Goal: Task Accomplishment & Management: Complete application form

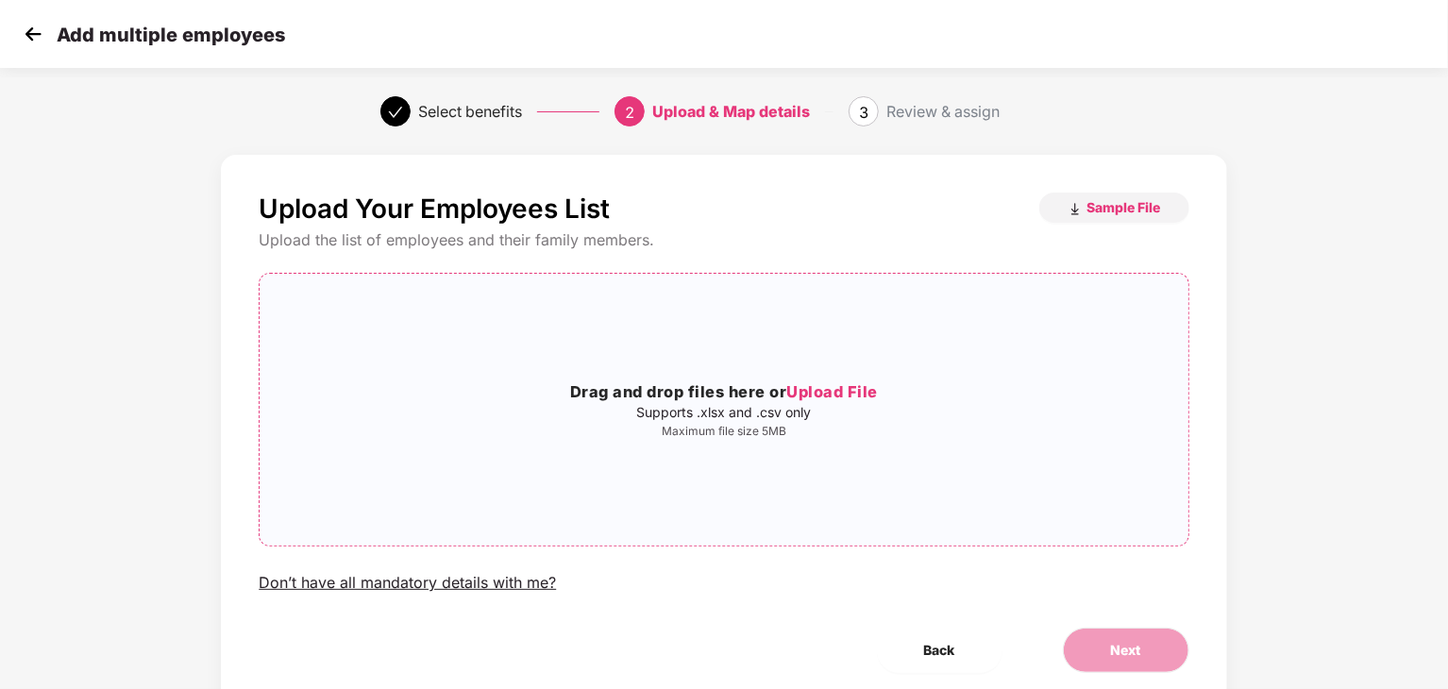
click at [812, 393] on span "Upload File" at bounding box center [833, 391] width 92 height 19
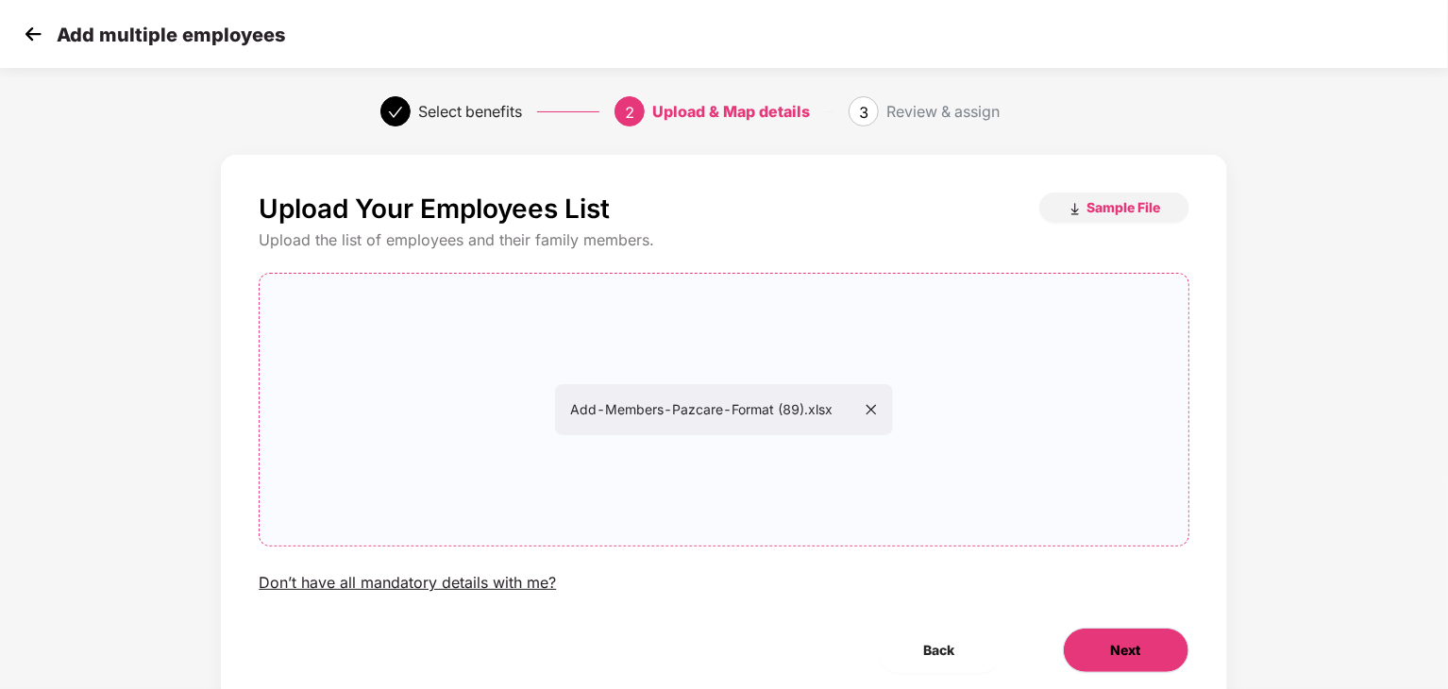
click at [1103, 645] on button "Next" at bounding box center [1126, 650] width 127 height 45
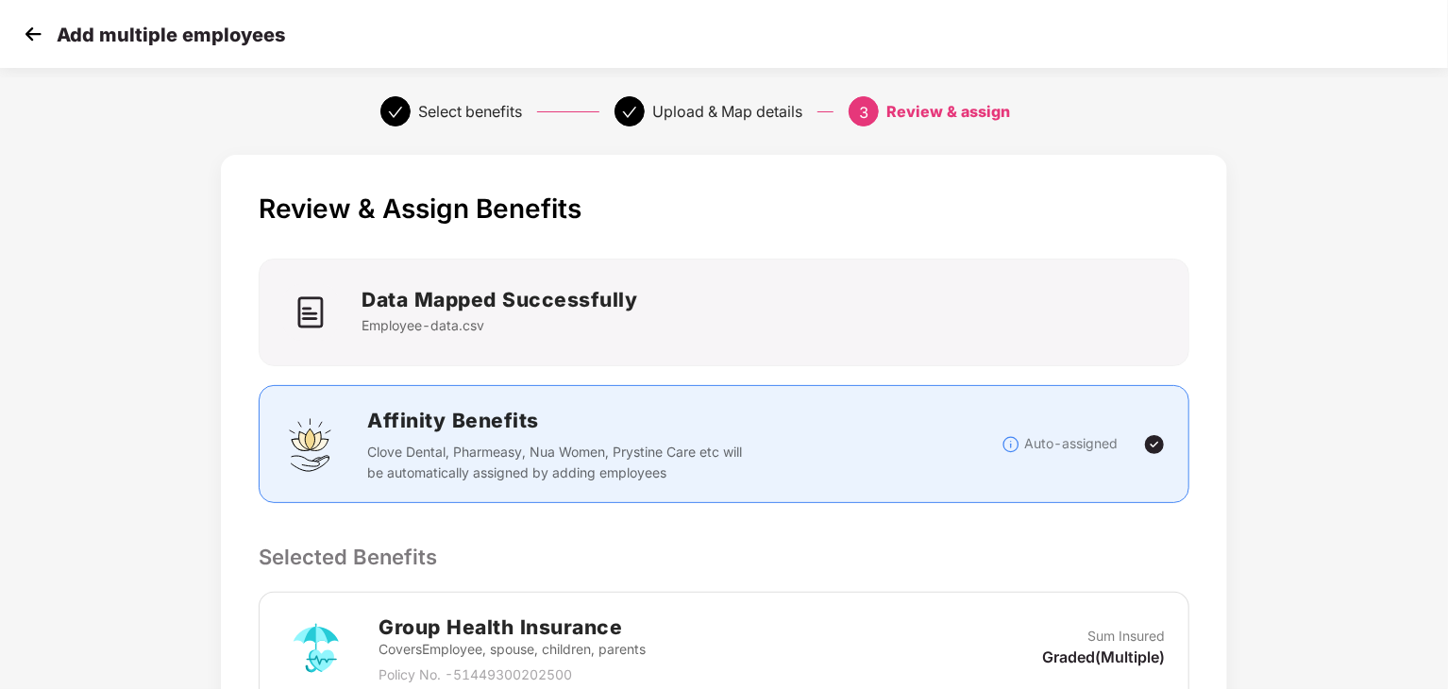
scroll to position [363, 0]
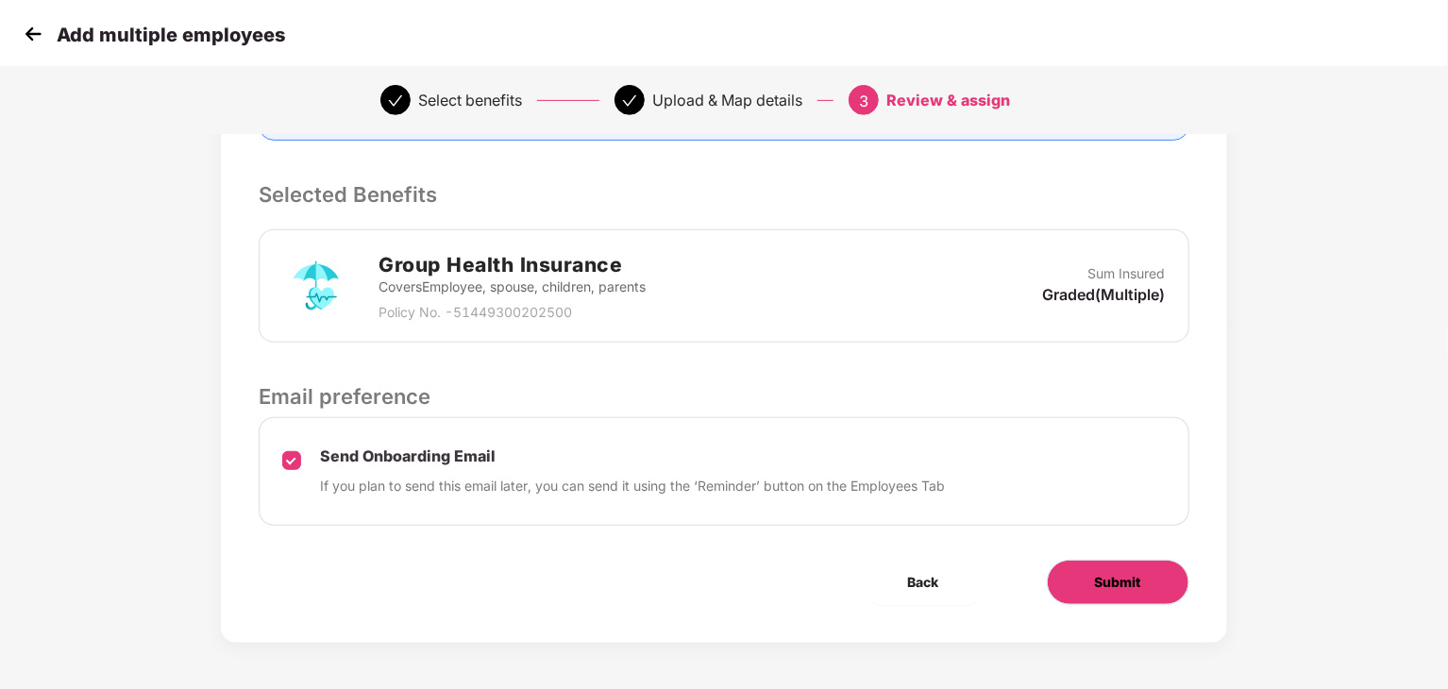
click at [1079, 583] on button "Submit" at bounding box center [1118, 582] width 143 height 45
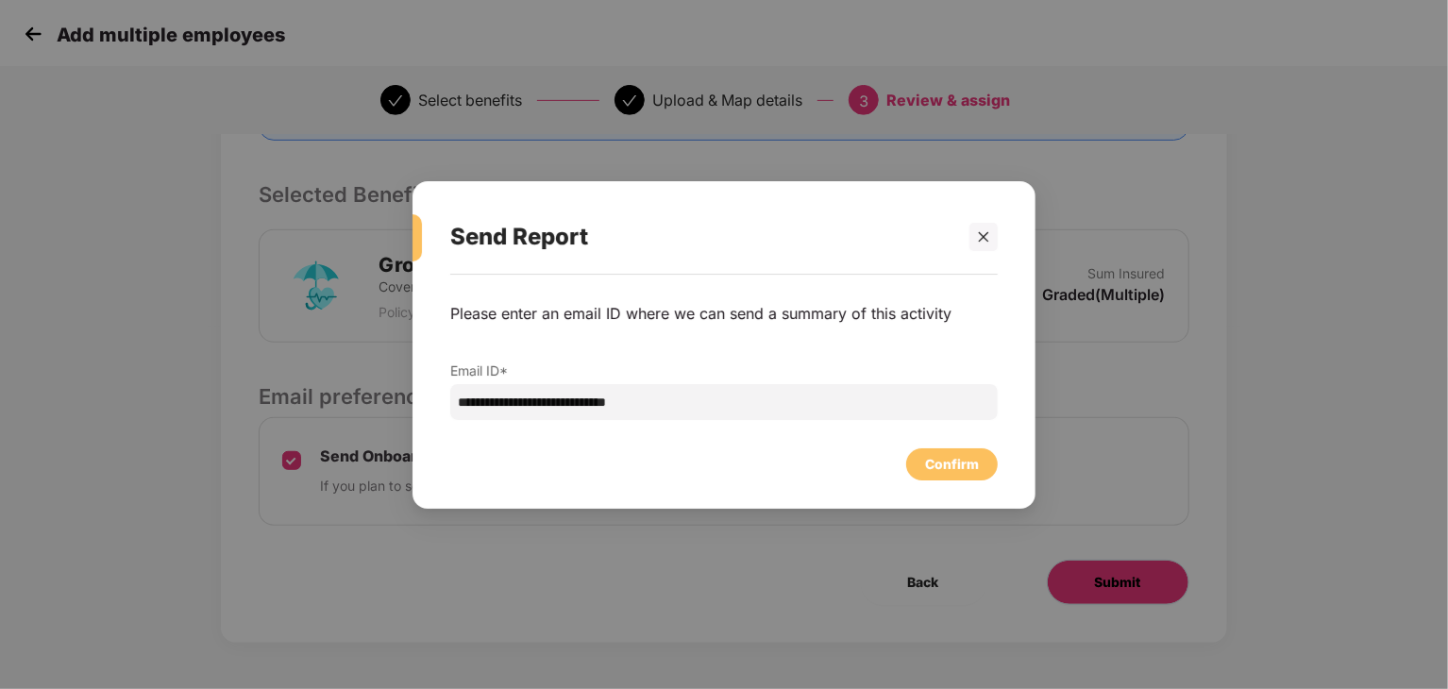
scroll to position [0, 0]
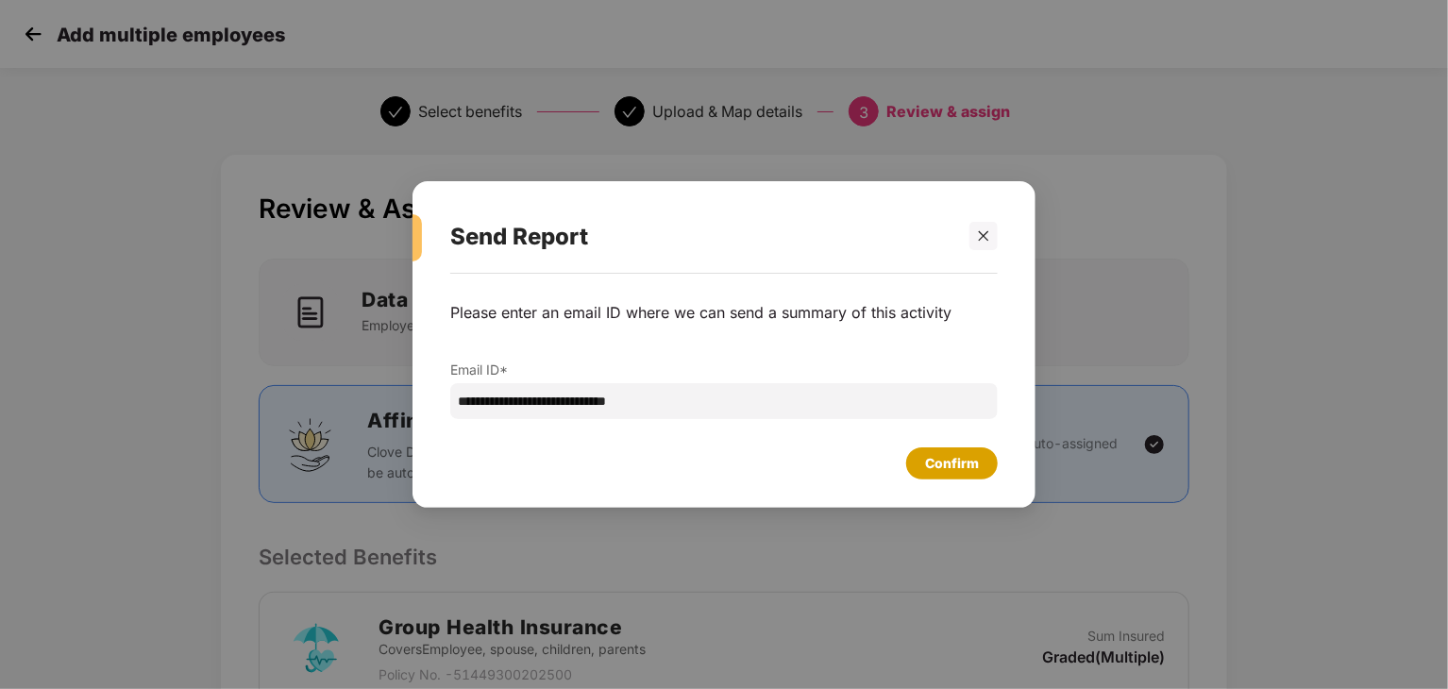
click at [956, 450] on div "Confirm" at bounding box center [952, 464] width 92 height 32
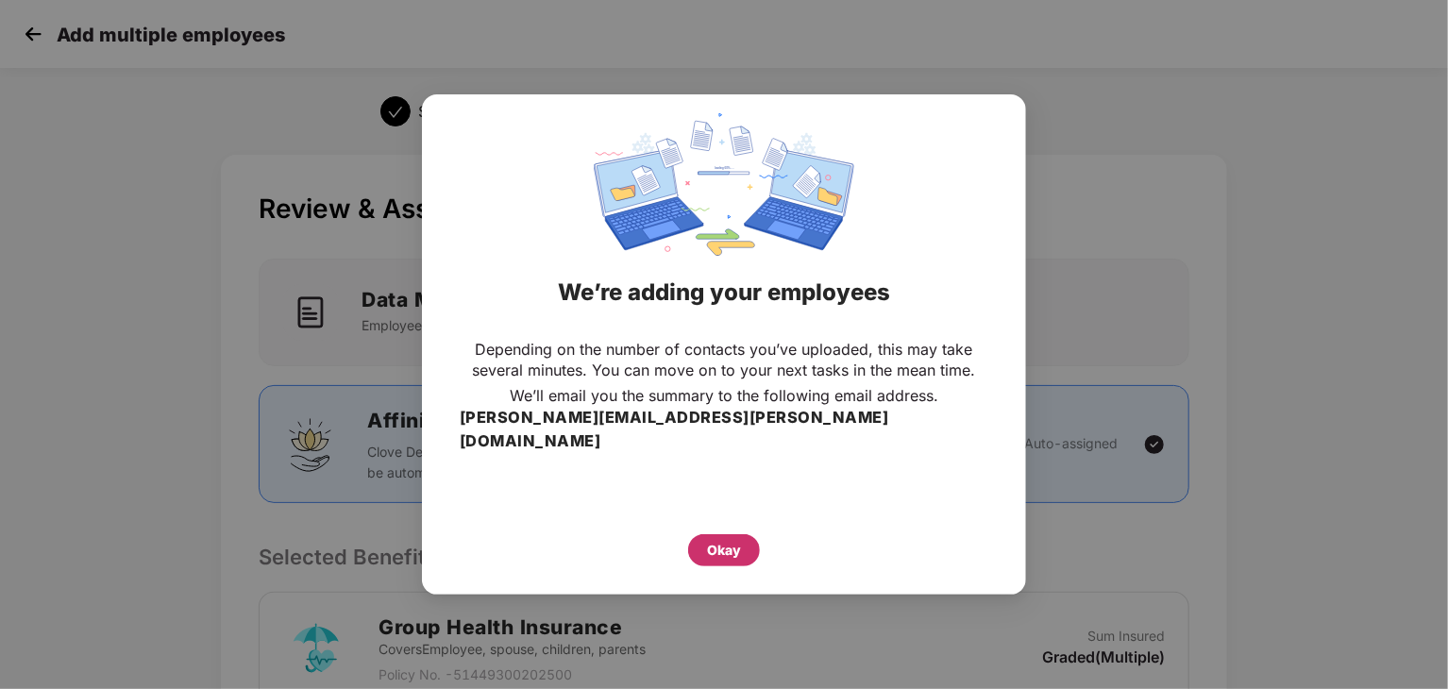
click at [726, 545] on div "Okay" at bounding box center [724, 550] width 34 height 21
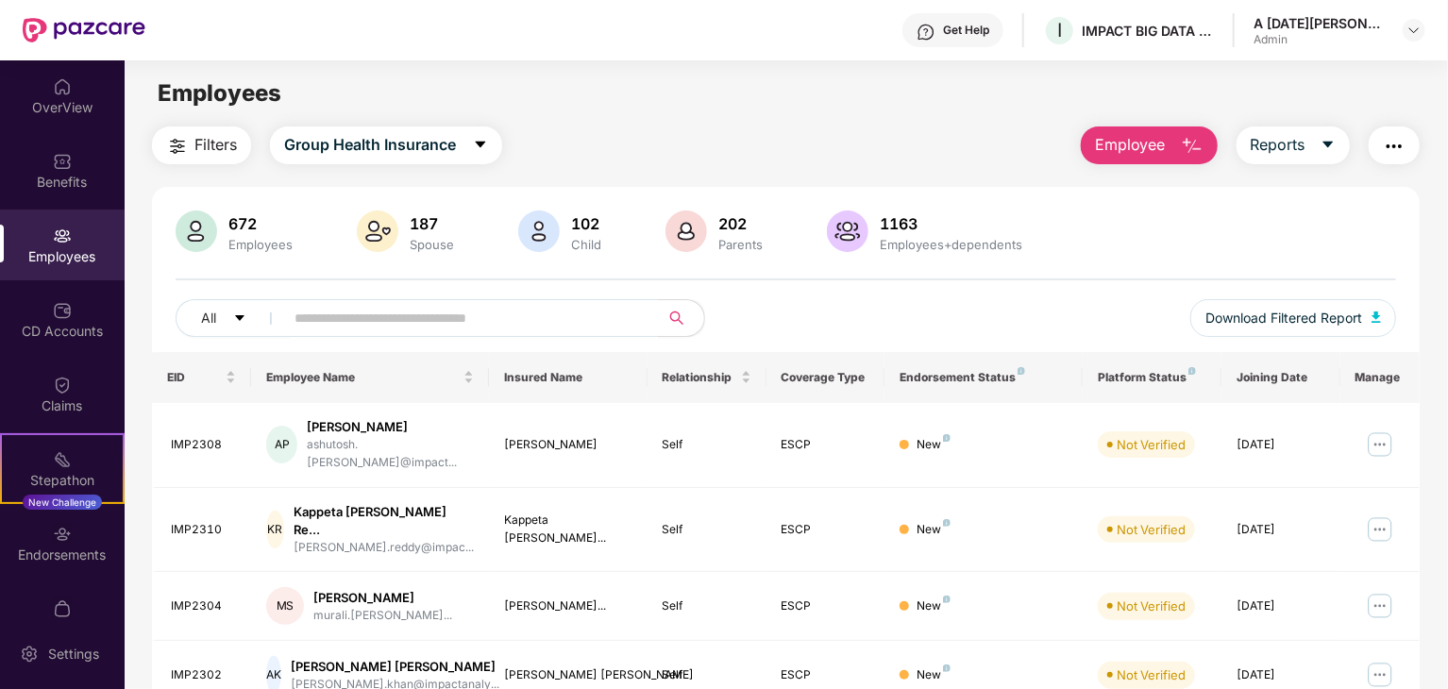
click at [1129, 147] on span "Employee" at bounding box center [1130, 145] width 71 height 24
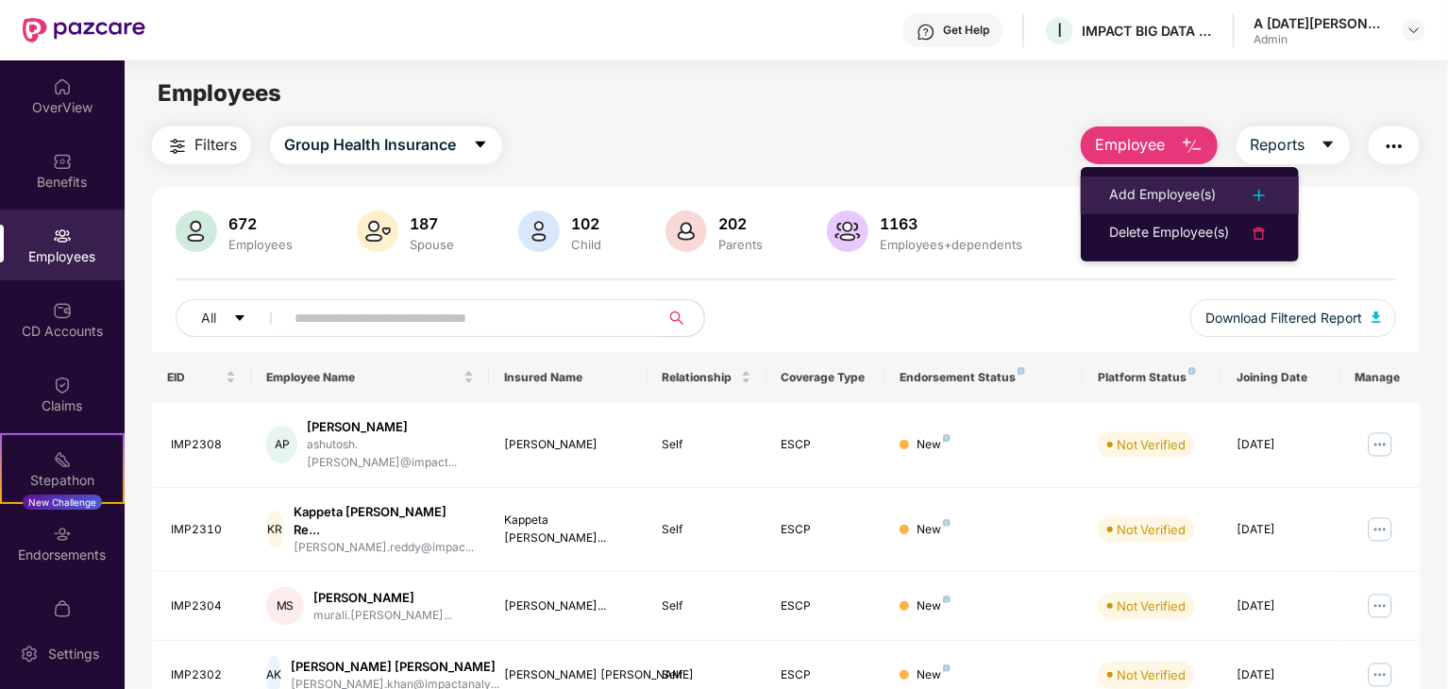
click at [1129, 191] on div "Add Employee(s)" at bounding box center [1162, 195] width 107 height 23
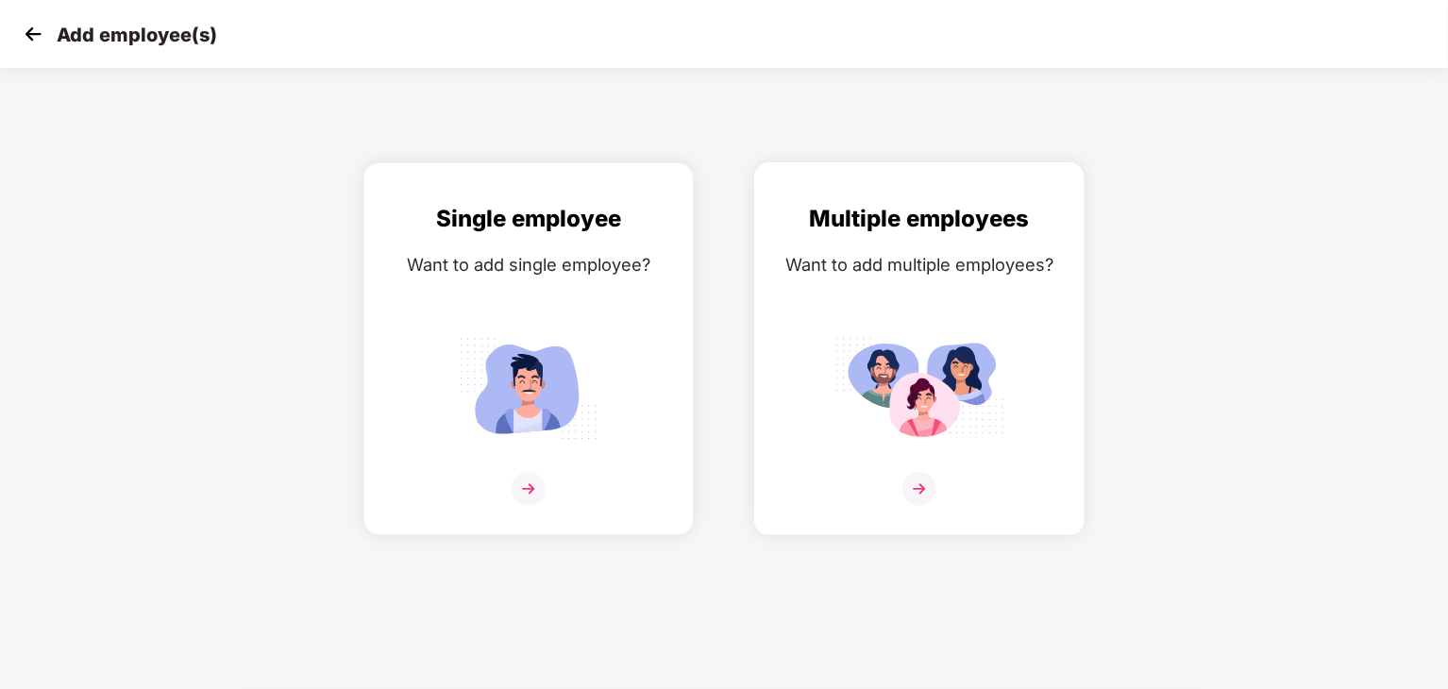
click at [901, 296] on div "Multiple employees Want to add multiple employees?" at bounding box center [919, 365] width 291 height 329
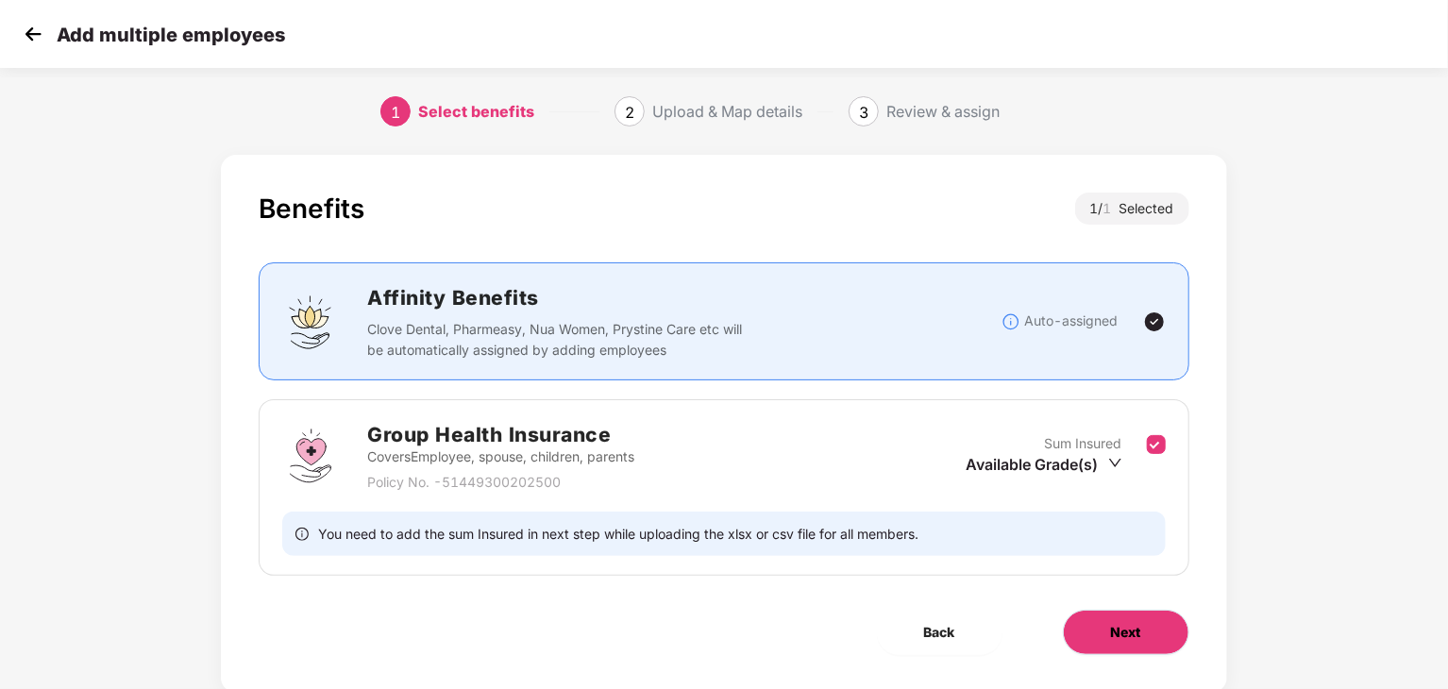
click at [1122, 631] on span "Next" at bounding box center [1126, 632] width 30 height 21
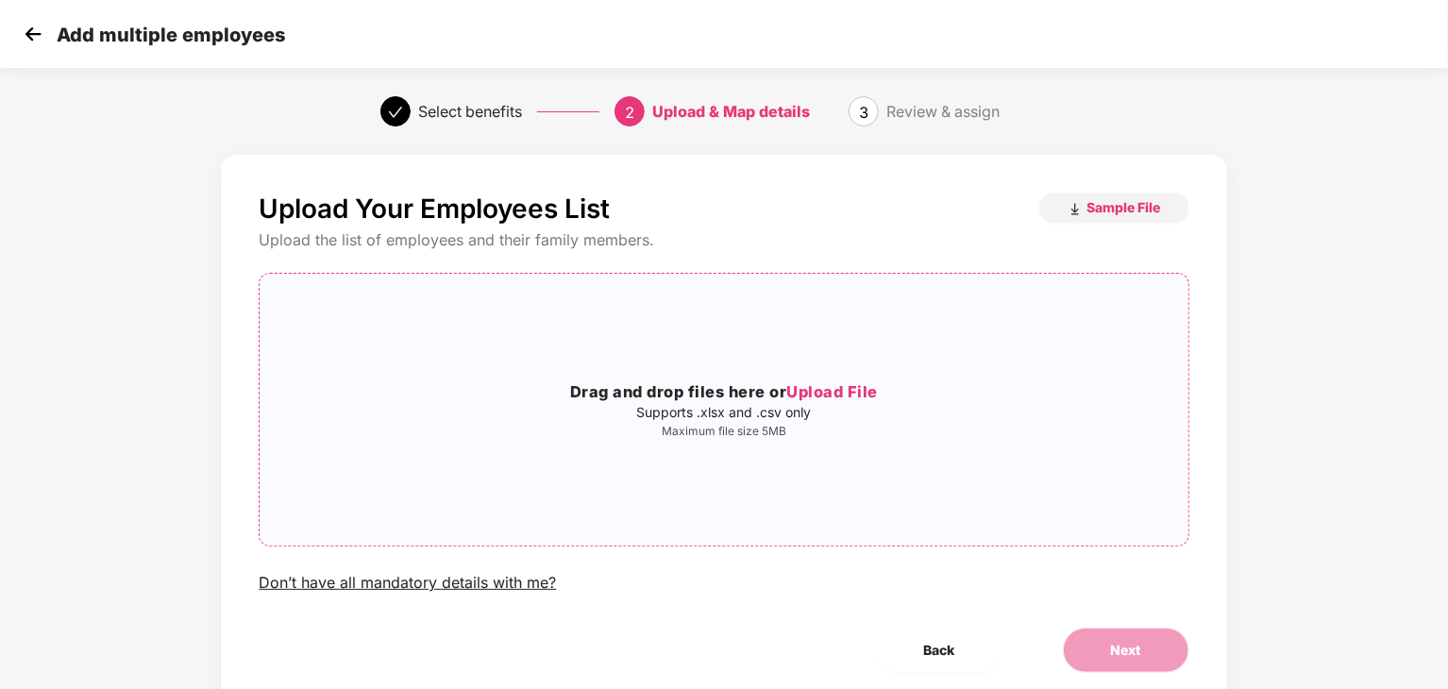
click at [846, 385] on span "Upload File" at bounding box center [833, 391] width 92 height 19
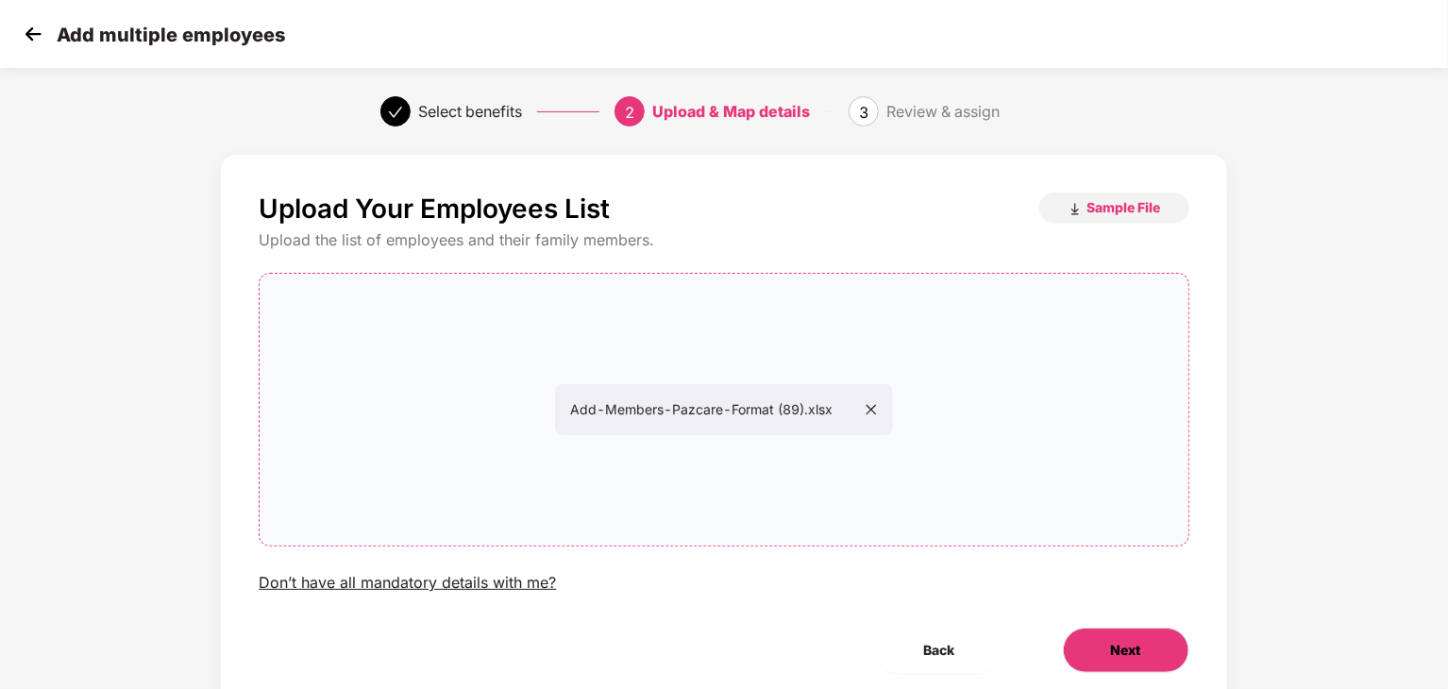
click at [1090, 651] on button "Next" at bounding box center [1126, 650] width 127 height 45
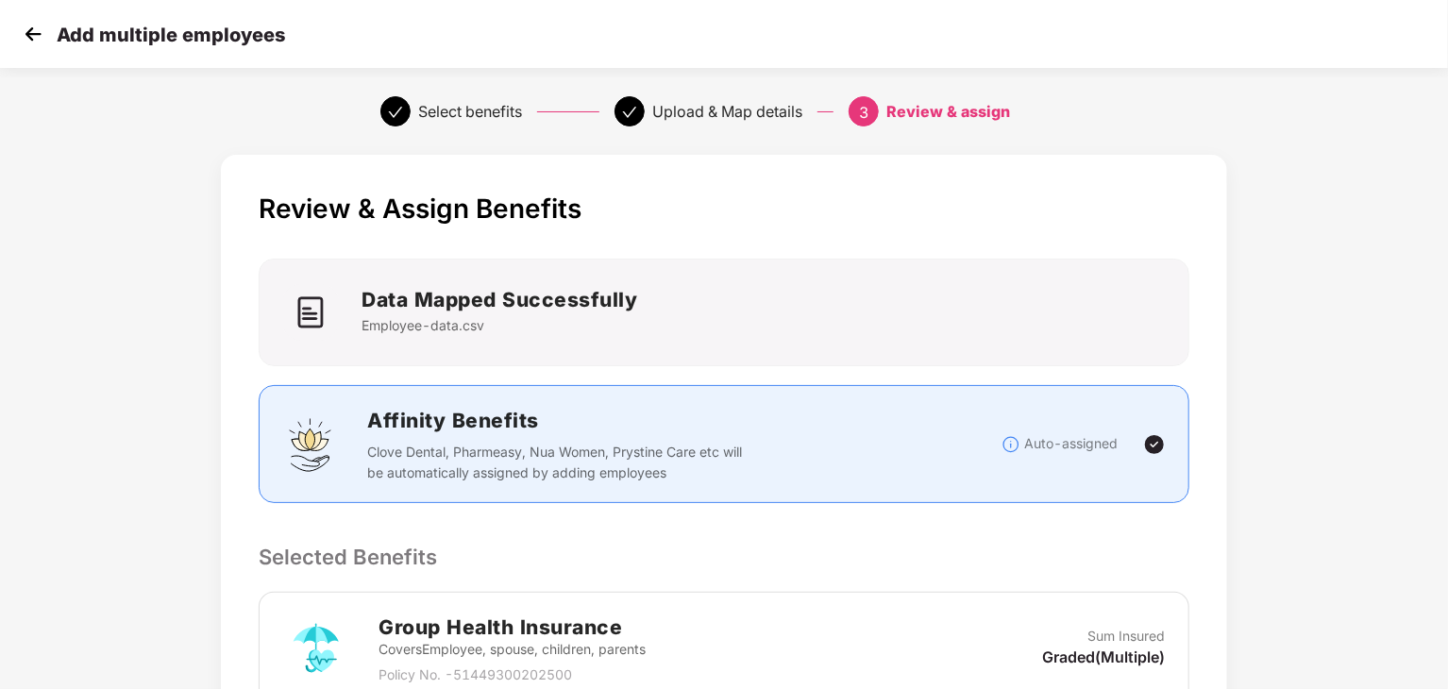
scroll to position [363, 0]
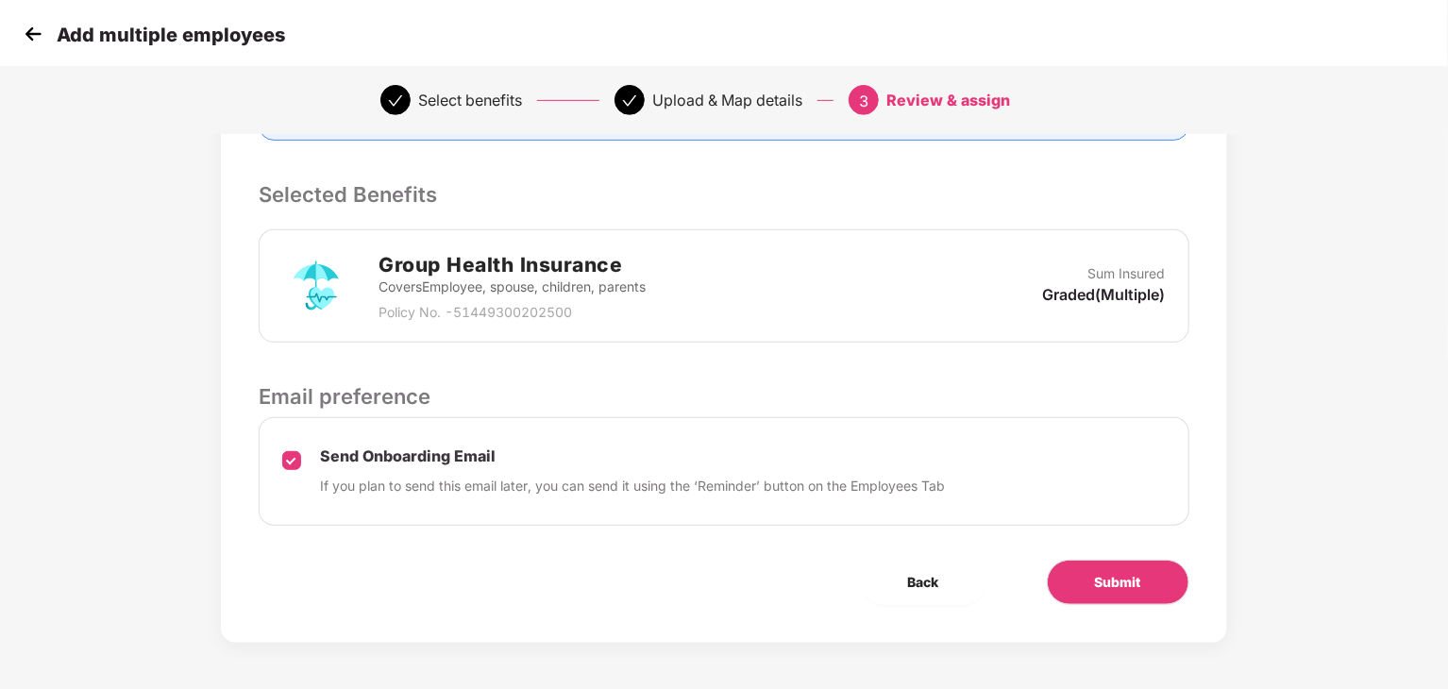
click at [1087, 556] on div "Review & Assign Benefits Data Mapped Successfully Employee-data.csv Affinity Be…" at bounding box center [724, 217] width 1006 height 851
click at [1088, 566] on button "Submit" at bounding box center [1118, 582] width 143 height 45
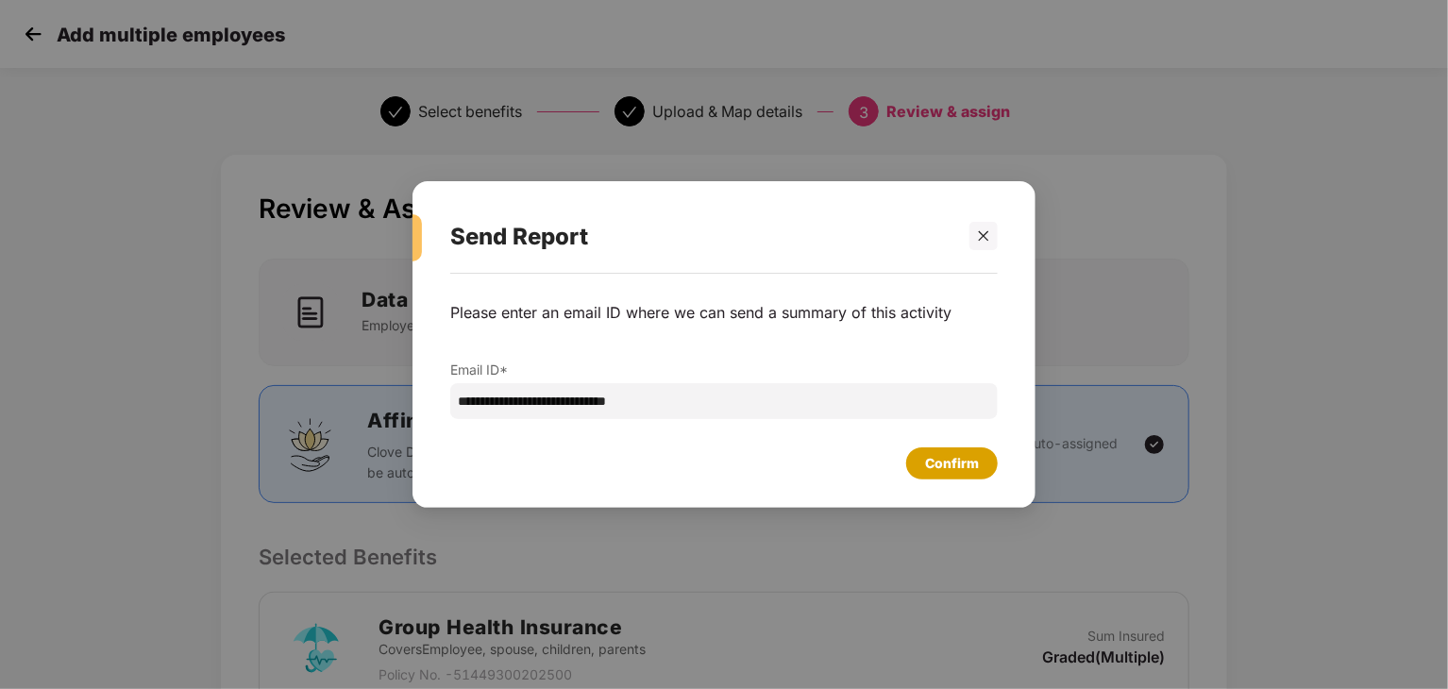
click at [965, 466] on div "Confirm" at bounding box center [952, 463] width 54 height 21
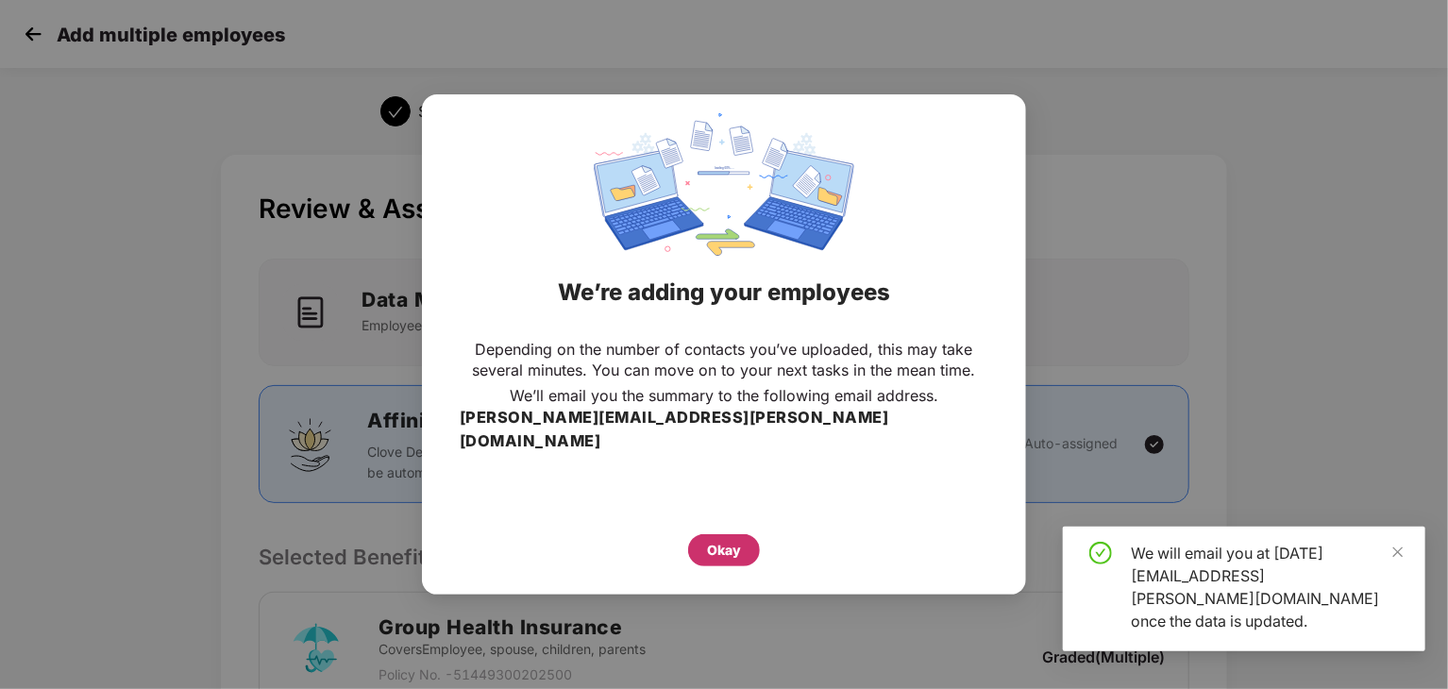
click at [722, 534] on div "Okay" at bounding box center [724, 550] width 72 height 32
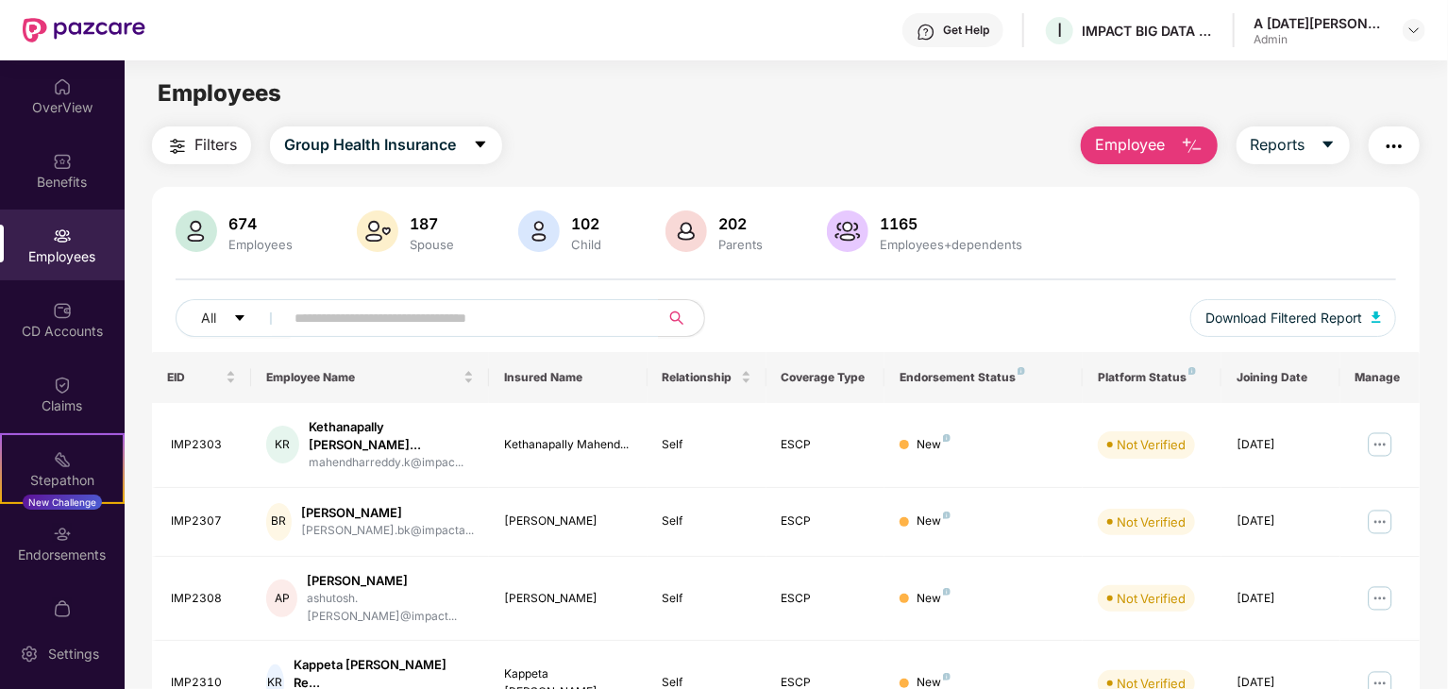
click at [1095, 136] on span "Employee" at bounding box center [1130, 145] width 71 height 24
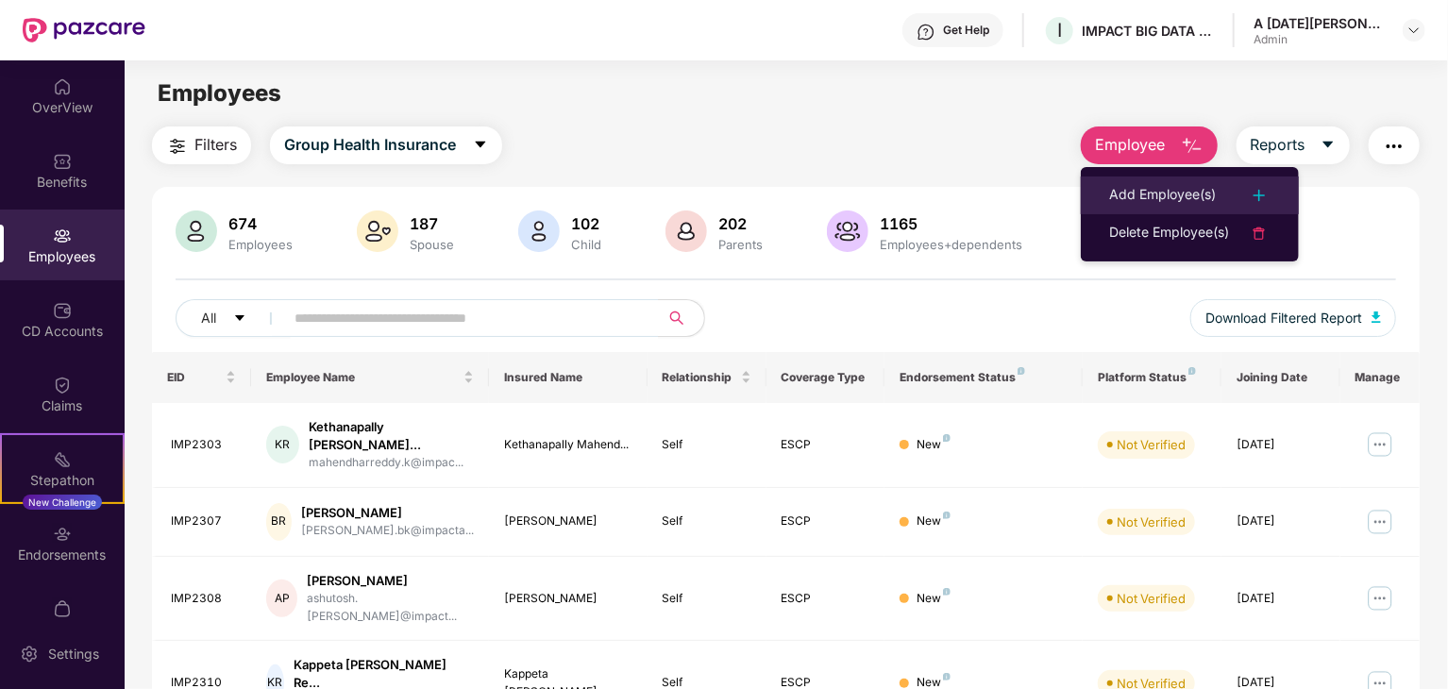
click at [1129, 186] on div "Add Employee(s)" at bounding box center [1162, 195] width 107 height 23
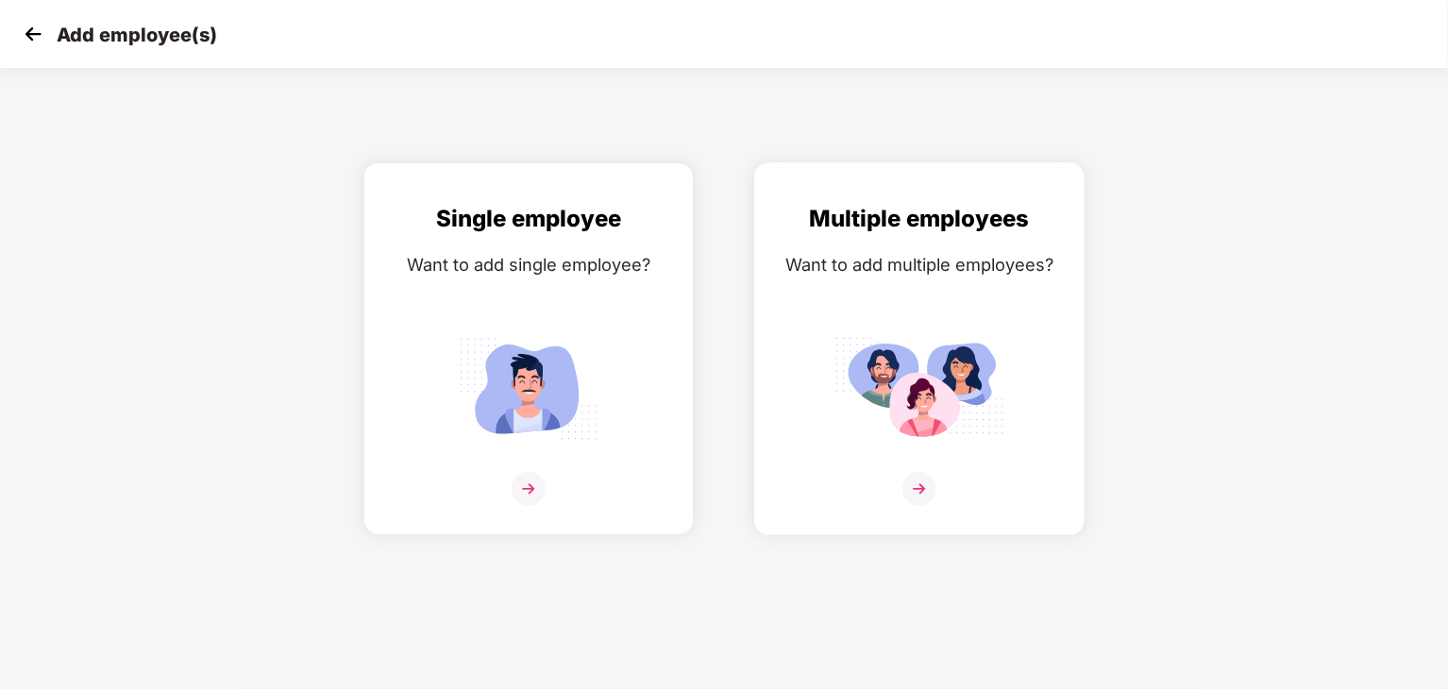
click at [958, 265] on div "Want to add multiple employees?" at bounding box center [919, 264] width 291 height 27
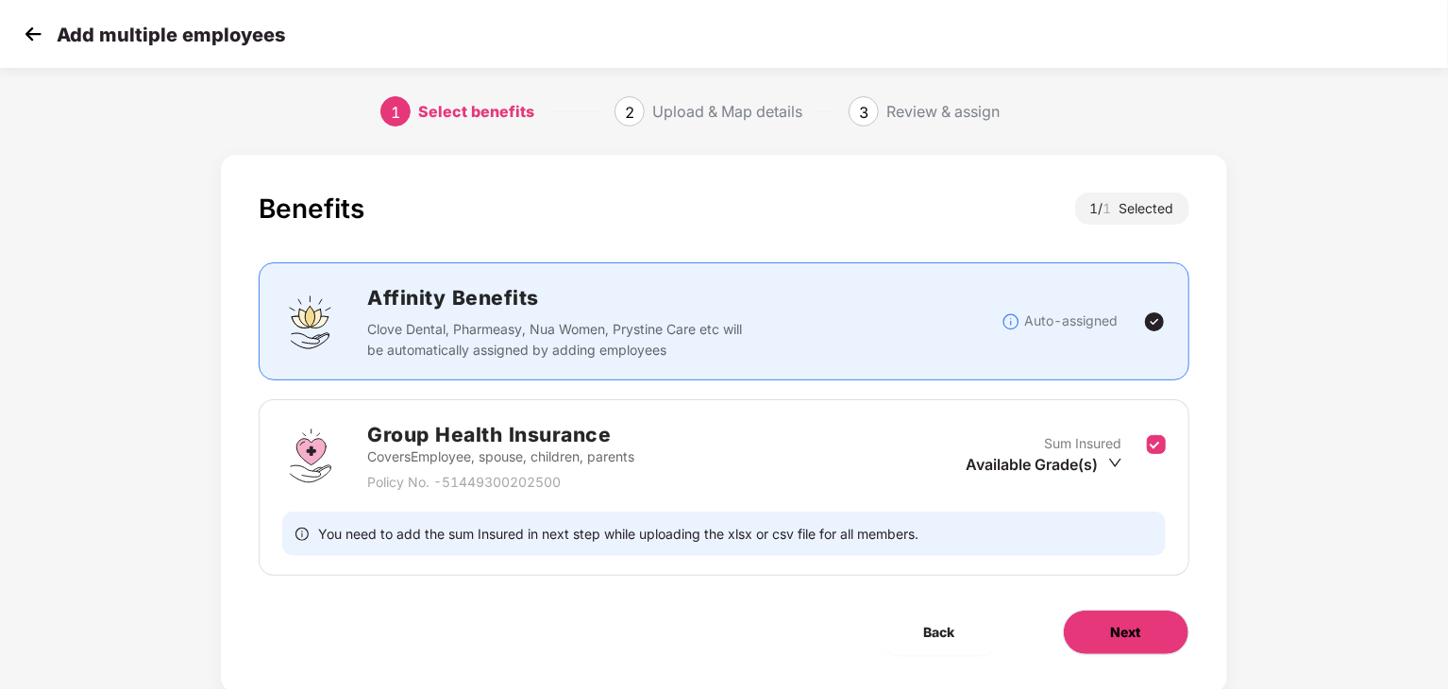
click at [1124, 631] on span "Next" at bounding box center [1126, 632] width 30 height 21
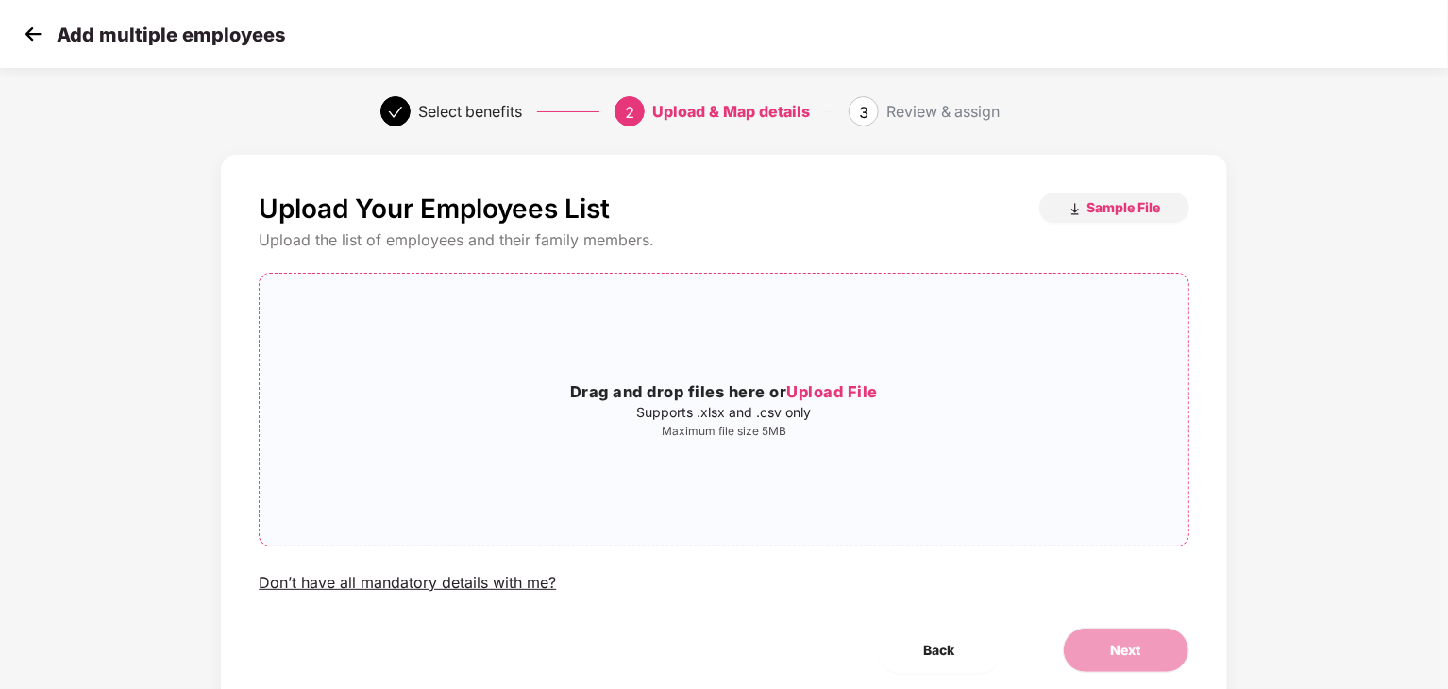
click at [822, 377] on div "Drag and drop files here or Upload File Supports .xlsx and .csv only Maximum fi…" at bounding box center [724, 410] width 928 height 242
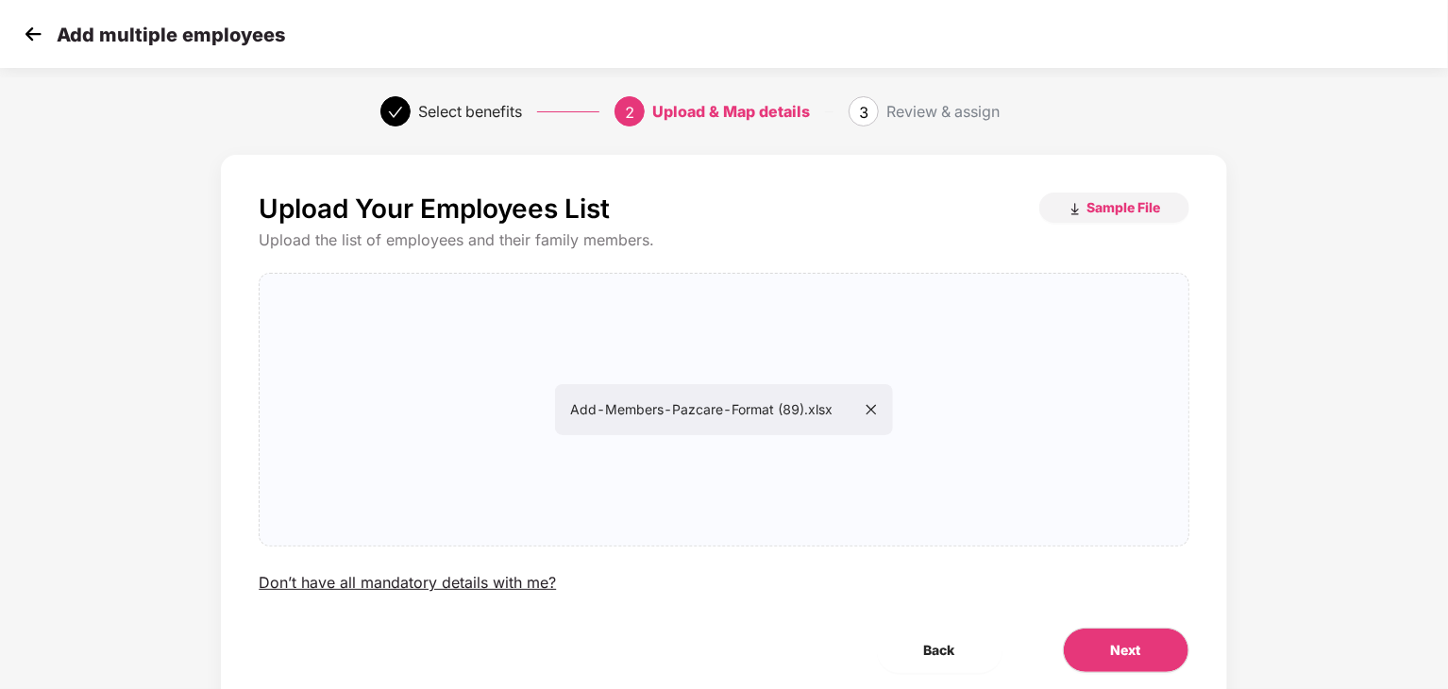
click at [1148, 685] on div "Upload Your Employees List Sample File Upload the list of employees and their f…" at bounding box center [724, 433] width 1006 height 556
click at [1137, 668] on button "Next" at bounding box center [1126, 650] width 127 height 45
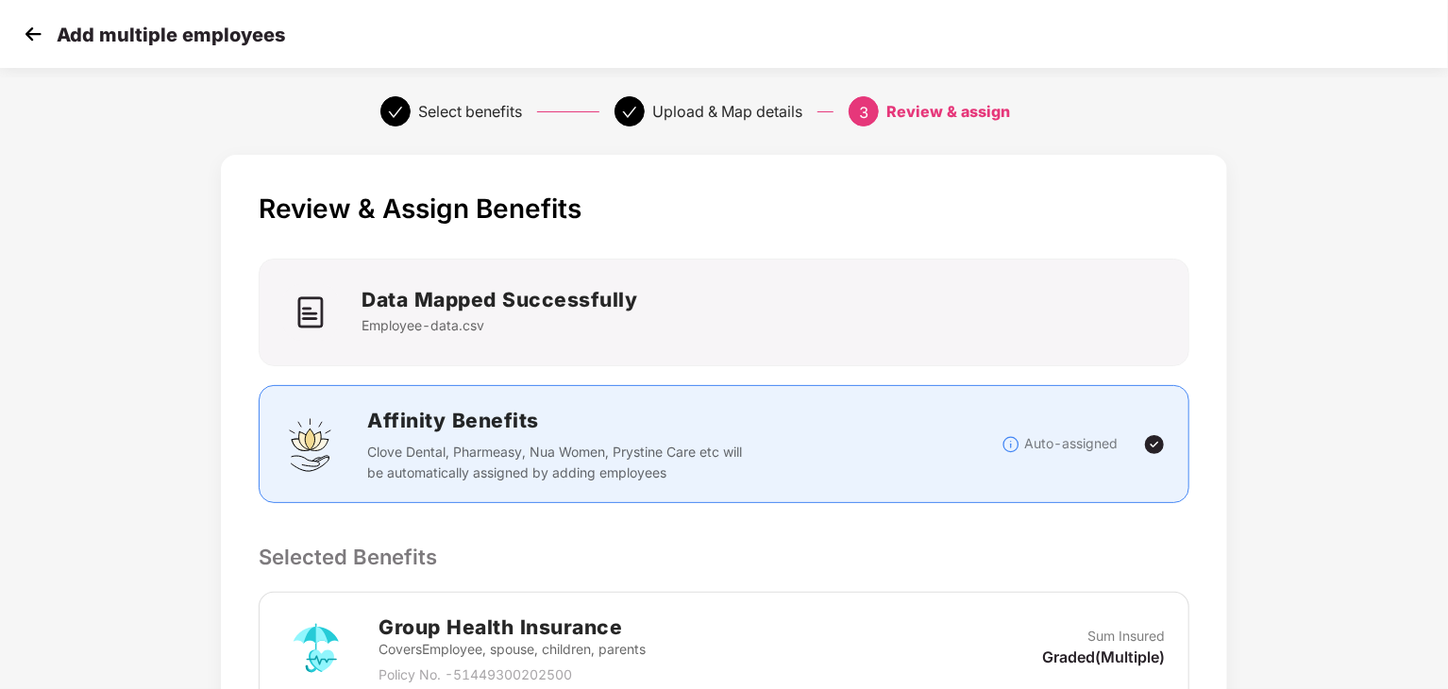
scroll to position [363, 0]
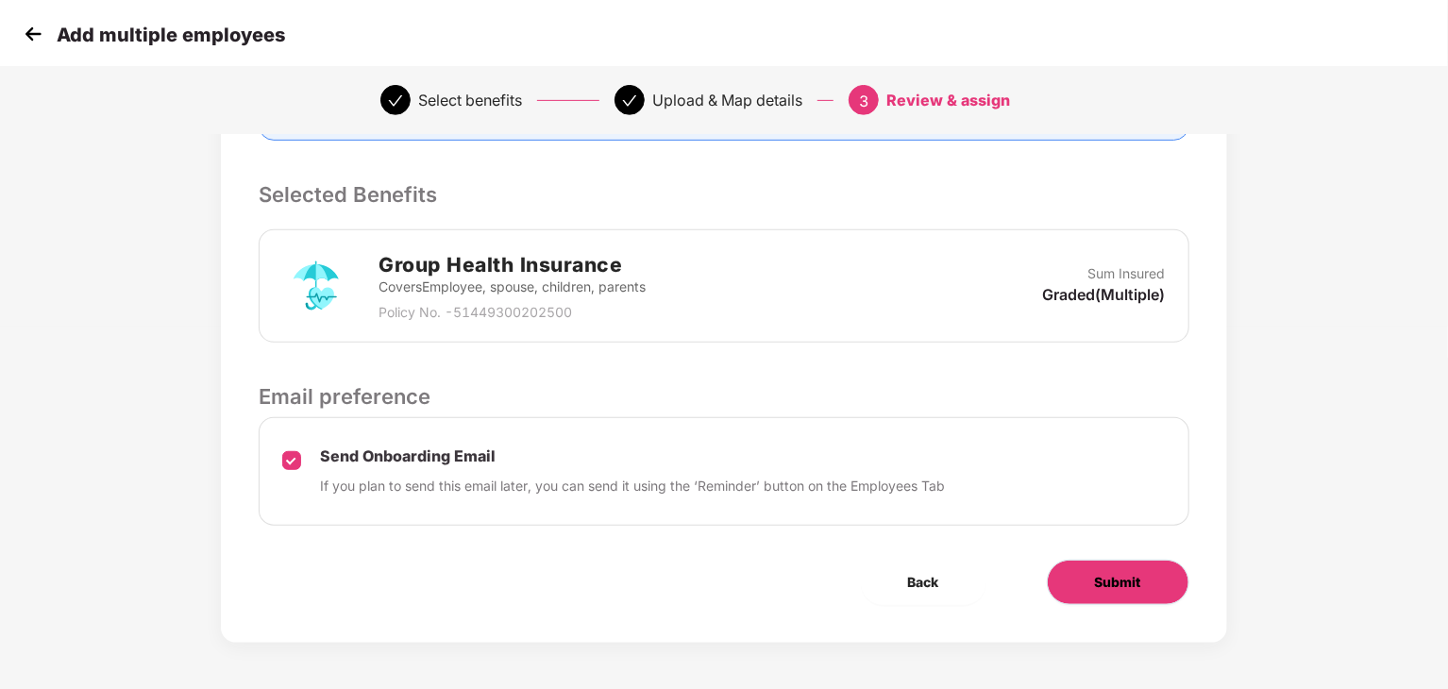
click at [1111, 564] on button "Submit" at bounding box center [1118, 582] width 143 height 45
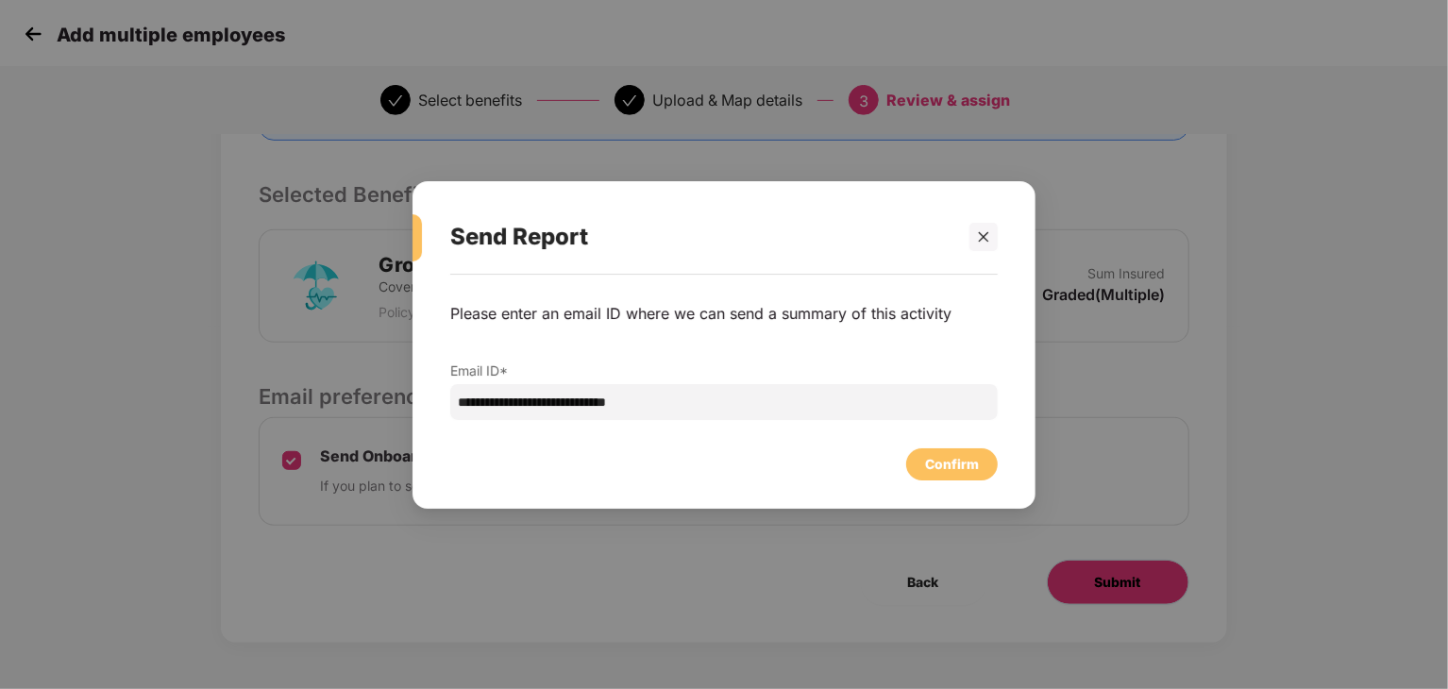
scroll to position [0, 0]
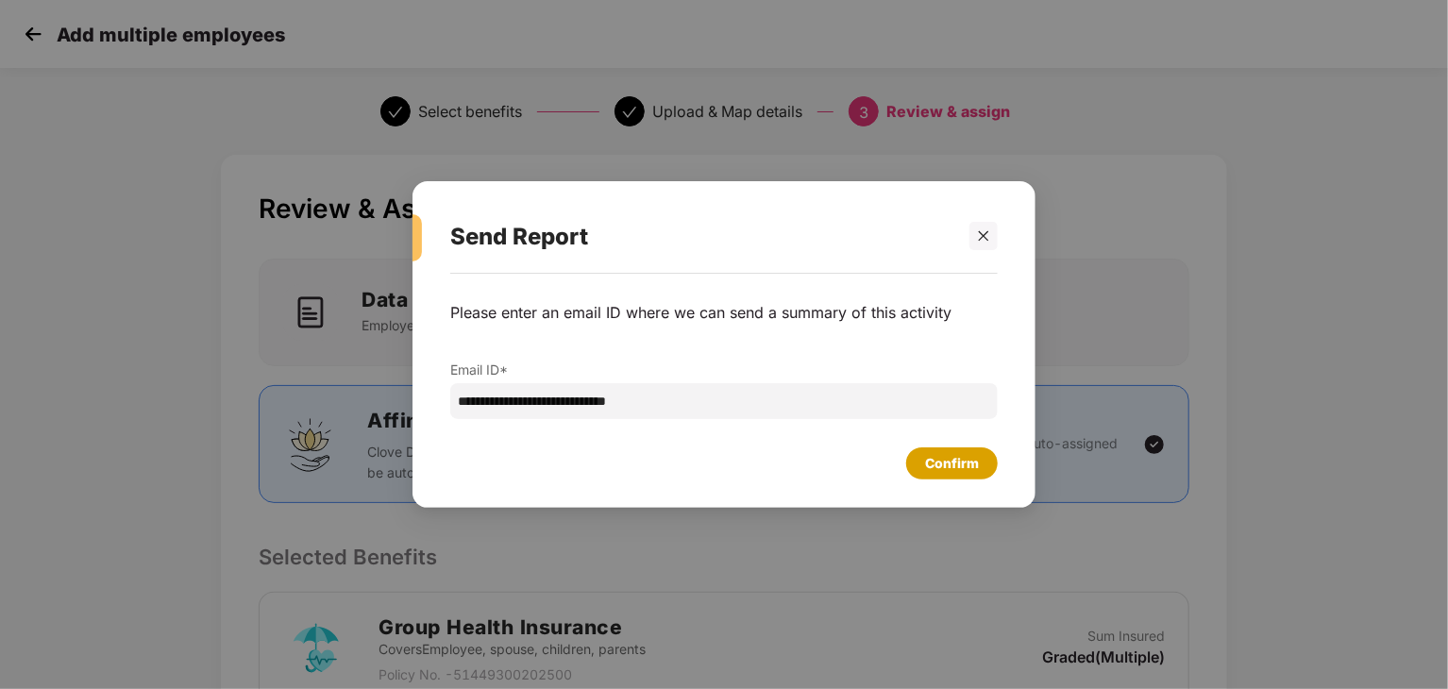
click at [932, 457] on div "Confirm" at bounding box center [952, 463] width 54 height 21
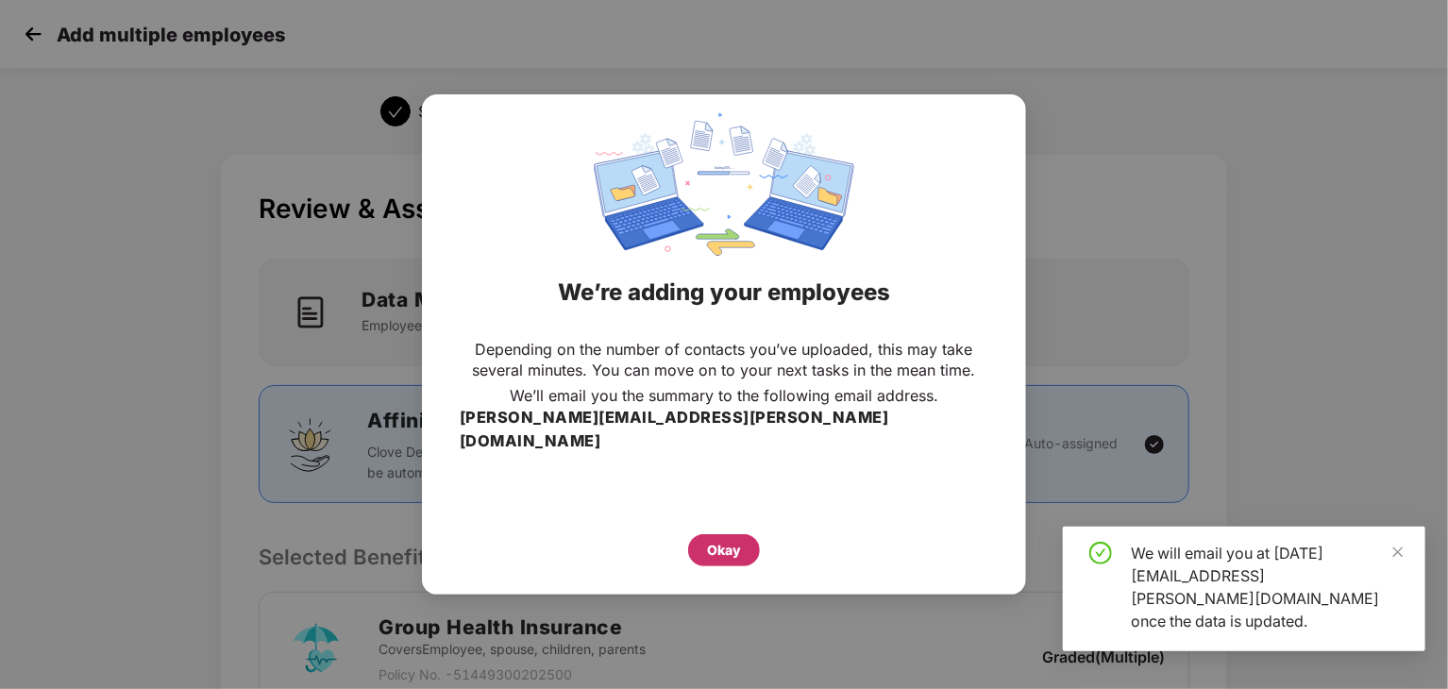
click at [742, 541] on div "Okay" at bounding box center [724, 550] width 72 height 32
